Goal: Information Seeking & Learning: Learn about a topic

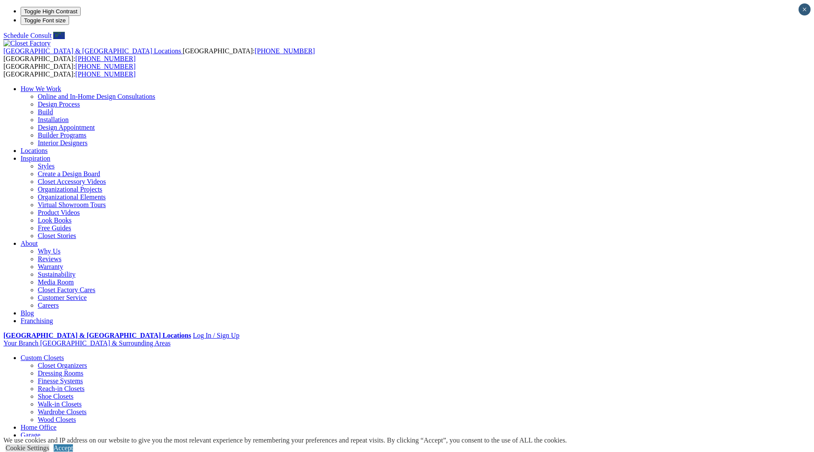
click at [49, 444] on link "Cookie Settings" at bounding box center [28, 447] width 44 height 7
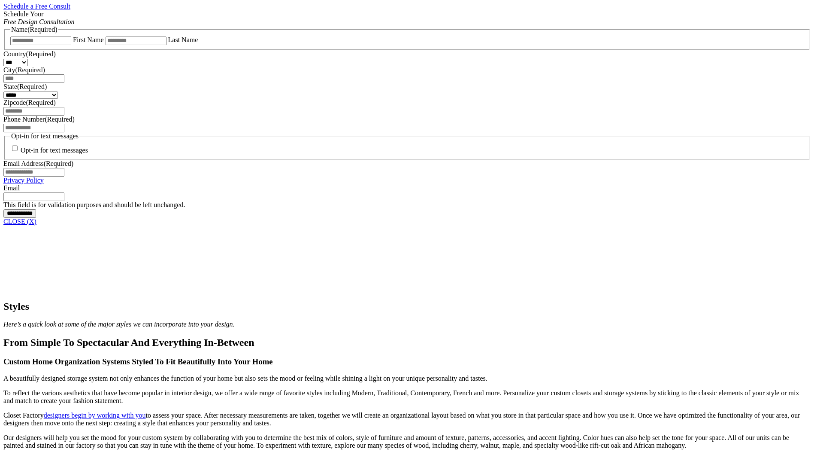
scroll to position [644, 0]
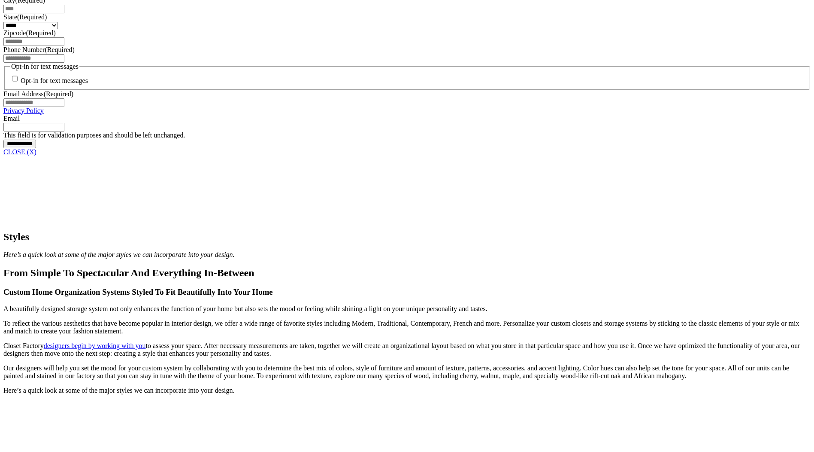
click at [36, 155] on link "CLOSE (X)" at bounding box center [19, 151] width 33 height 7
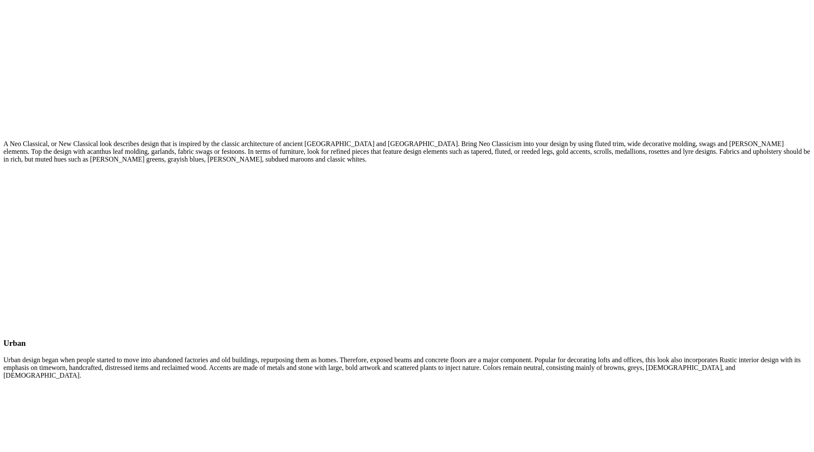
scroll to position [3091, 0]
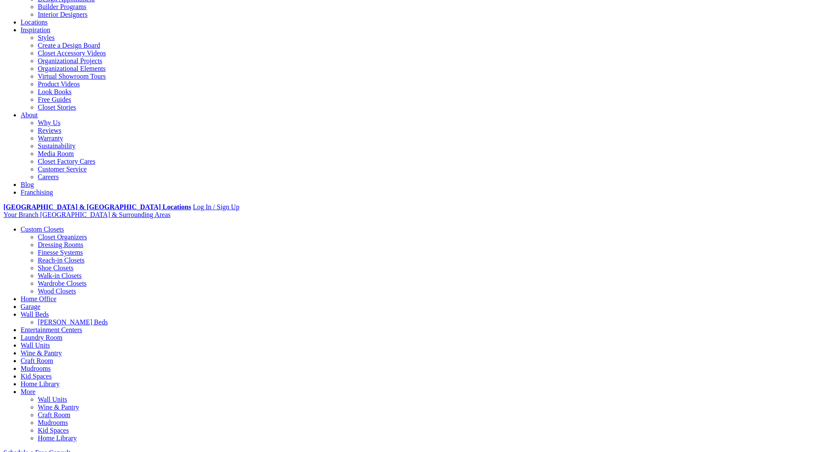
scroll to position [129, 0]
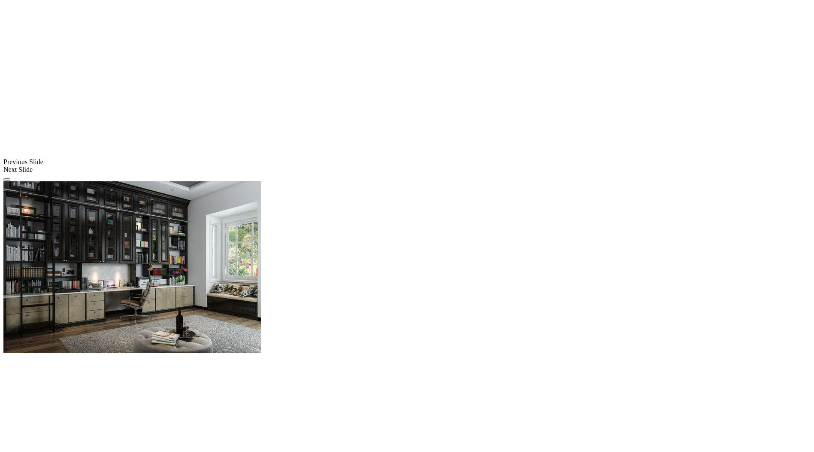
scroll to position [693, 0]
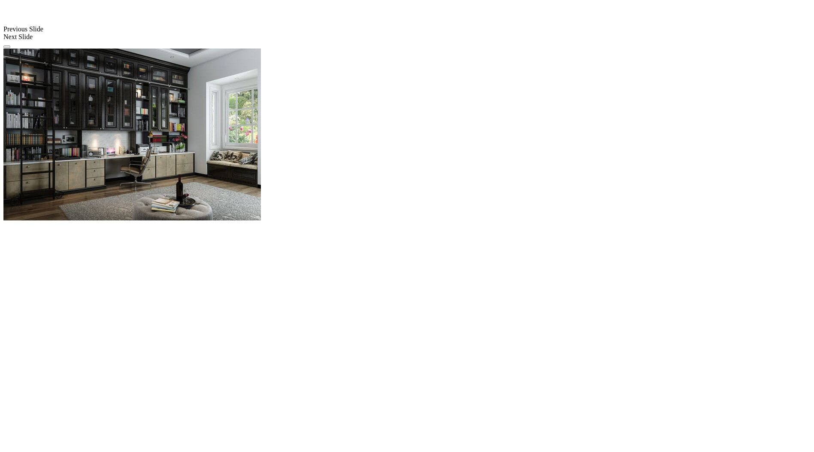
scroll to position [822, 0]
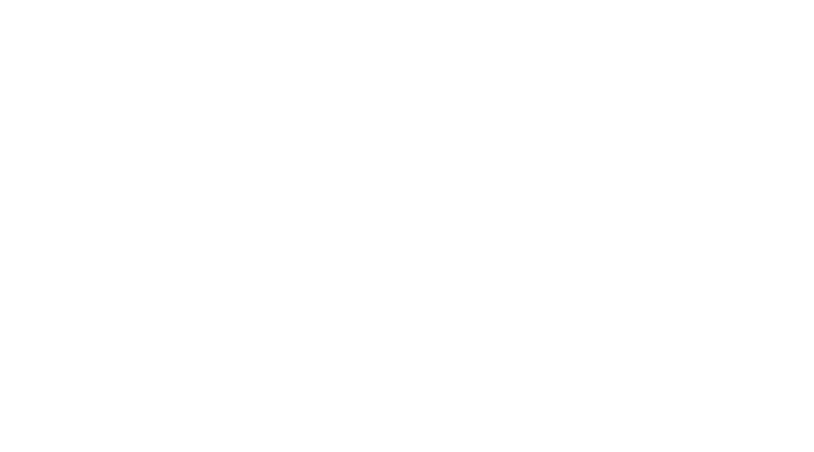
scroll to position [1079, 0]
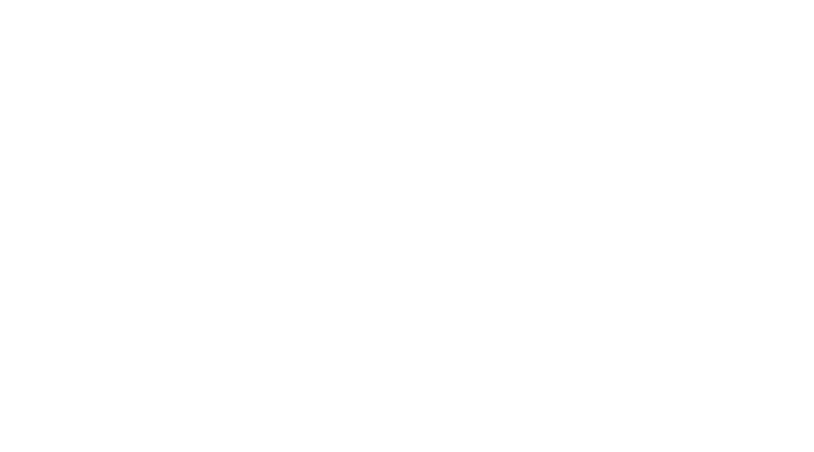
scroll to position [1337, 0]
